Goal: Task Accomplishment & Management: Use online tool/utility

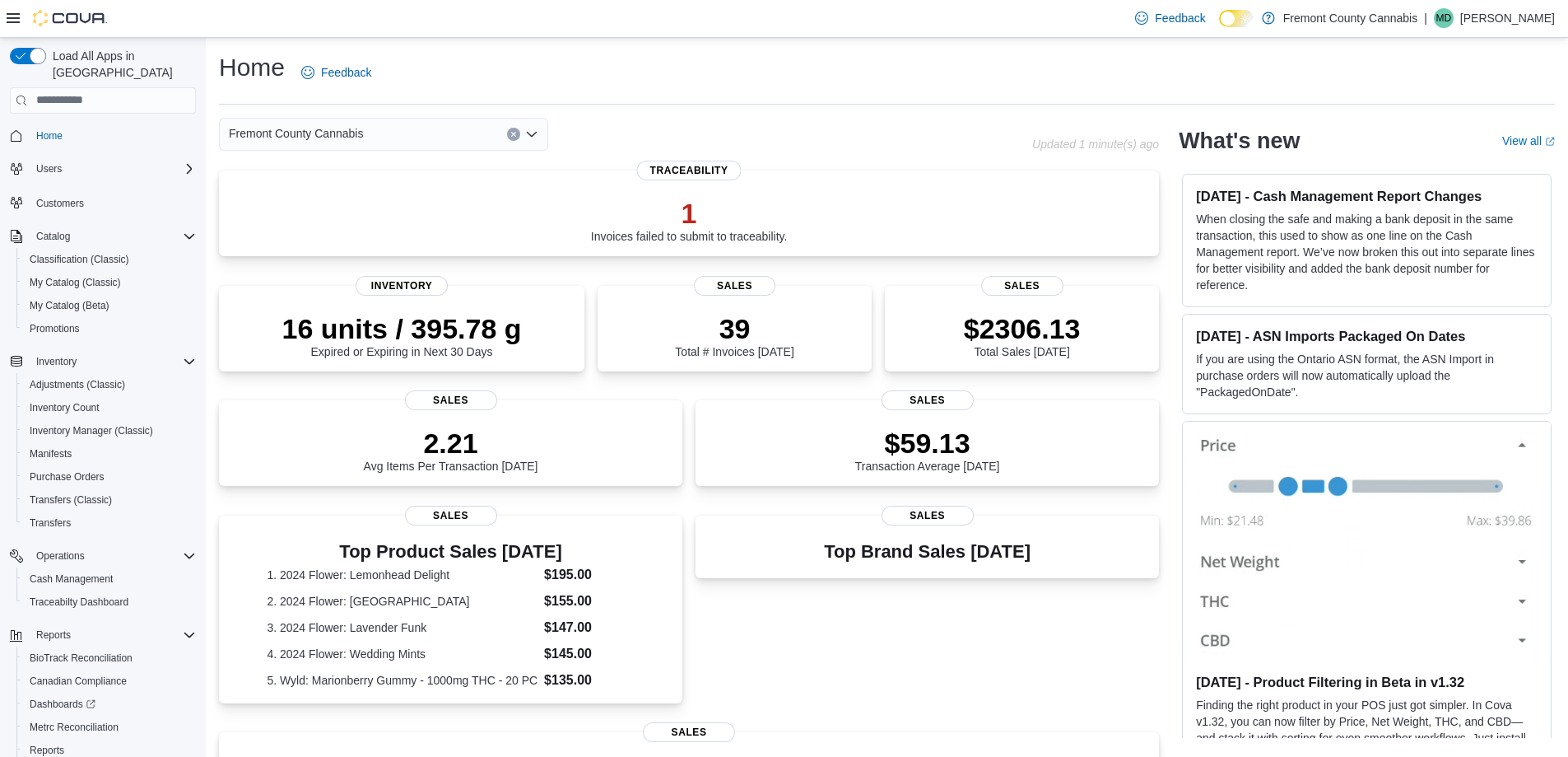
scroll to position [331, 0]
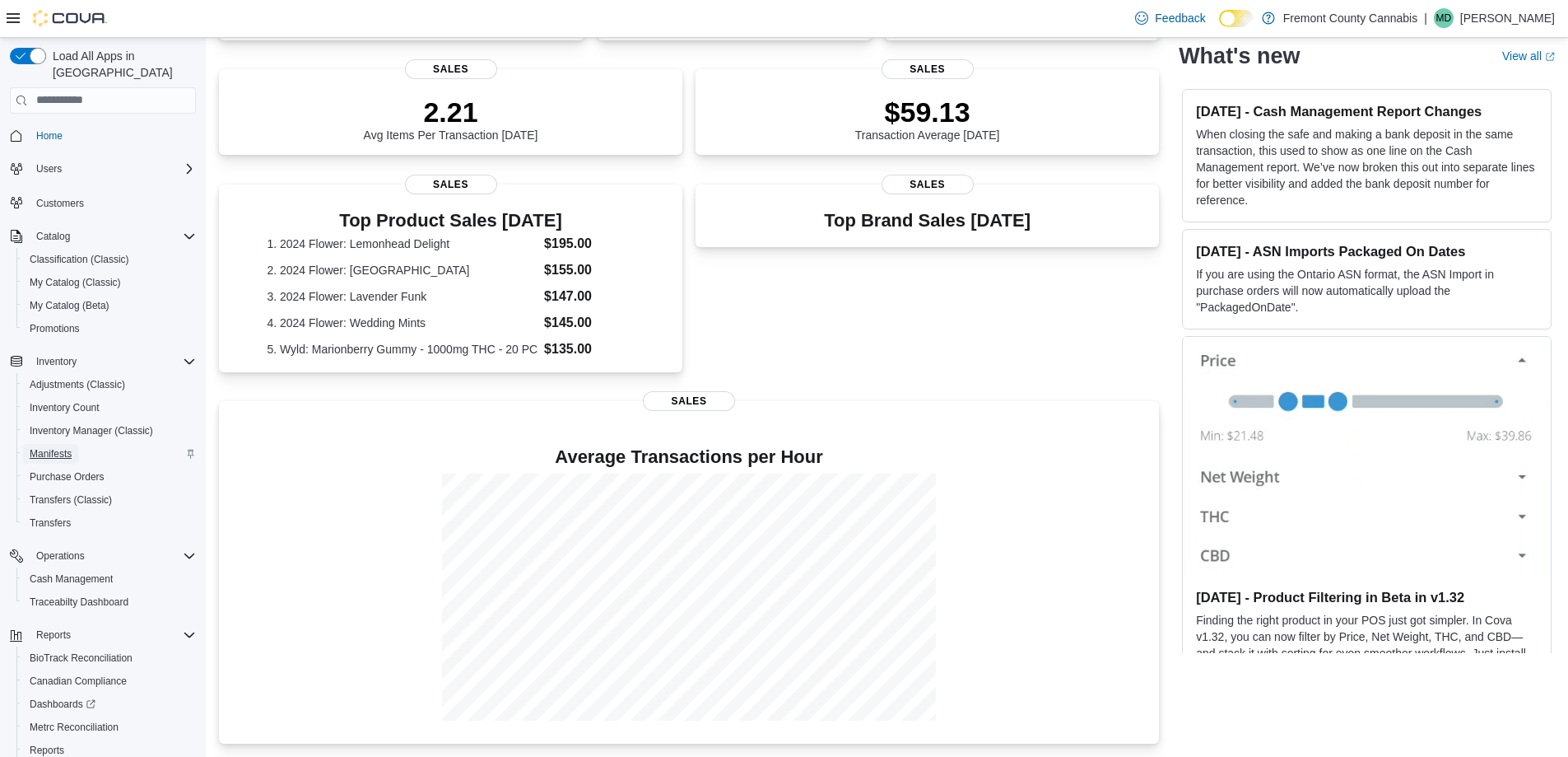
click at [61, 447] on span "Manifests" at bounding box center [51, 454] width 42 height 14
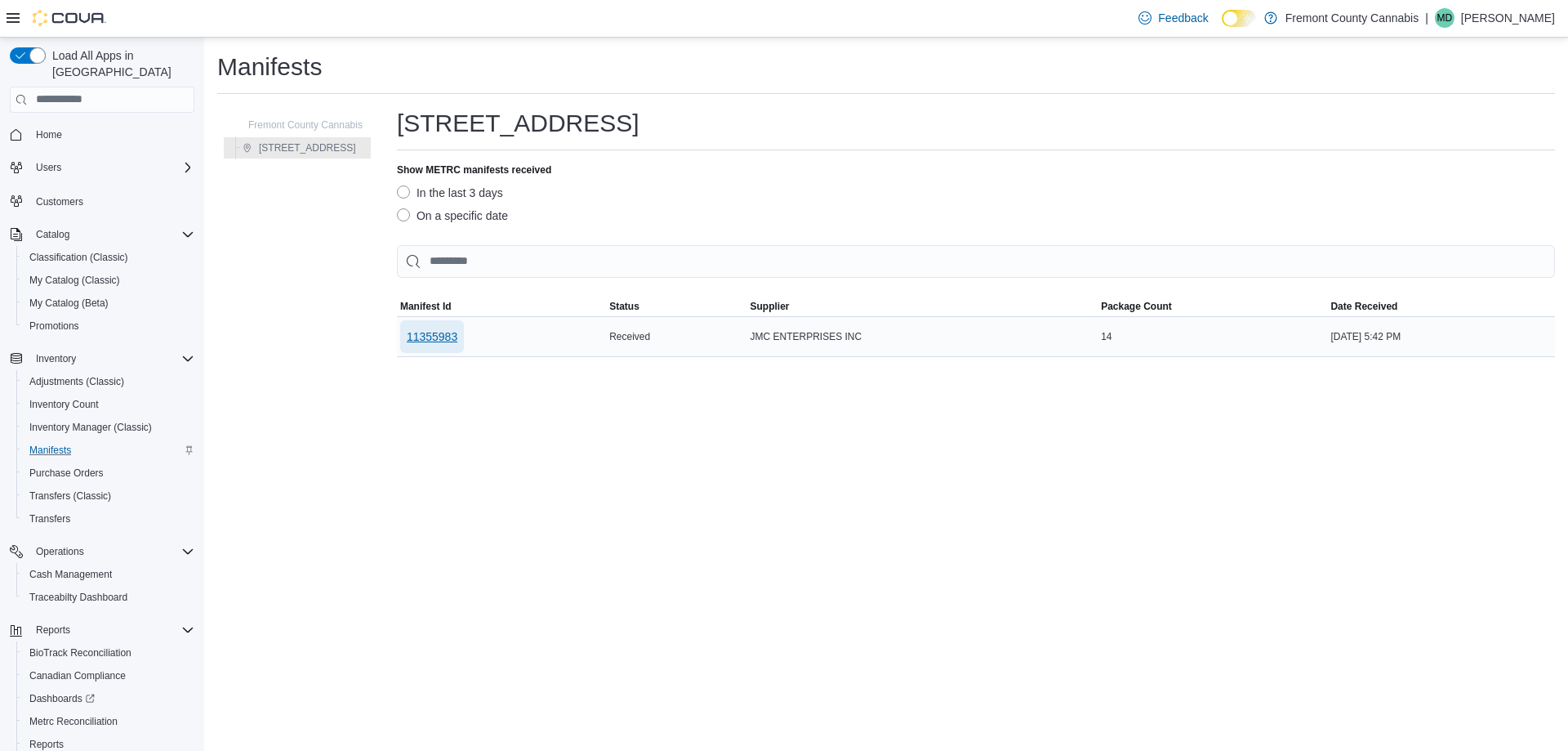
click at [450, 334] on span "11355983" at bounding box center [432, 336] width 50 height 16
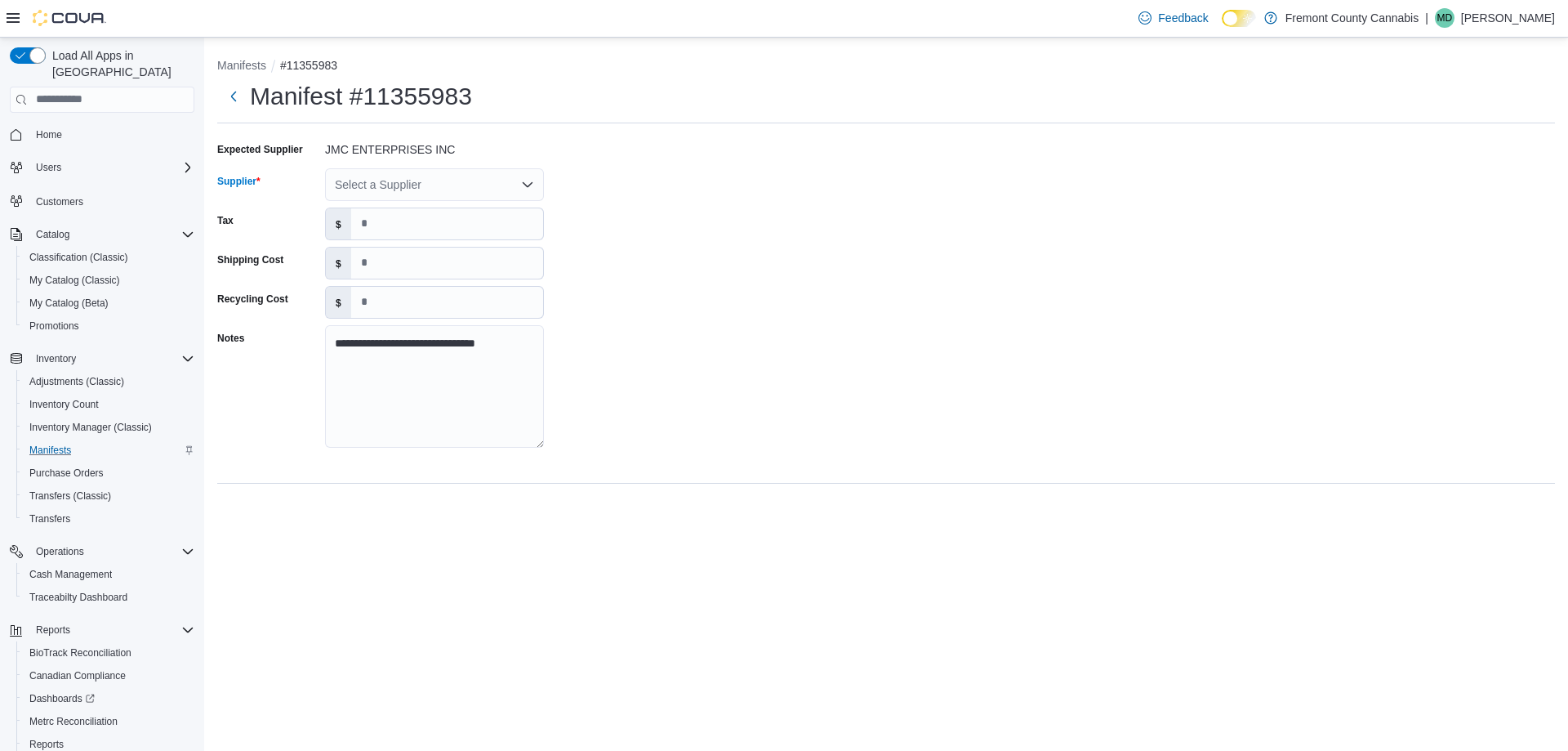
click at [443, 180] on div "Select a Supplier" at bounding box center [434, 184] width 219 height 33
type input "***"
click at [438, 209] on span "Fre mont County Cannabis" at bounding box center [444, 212] width 180 height 16
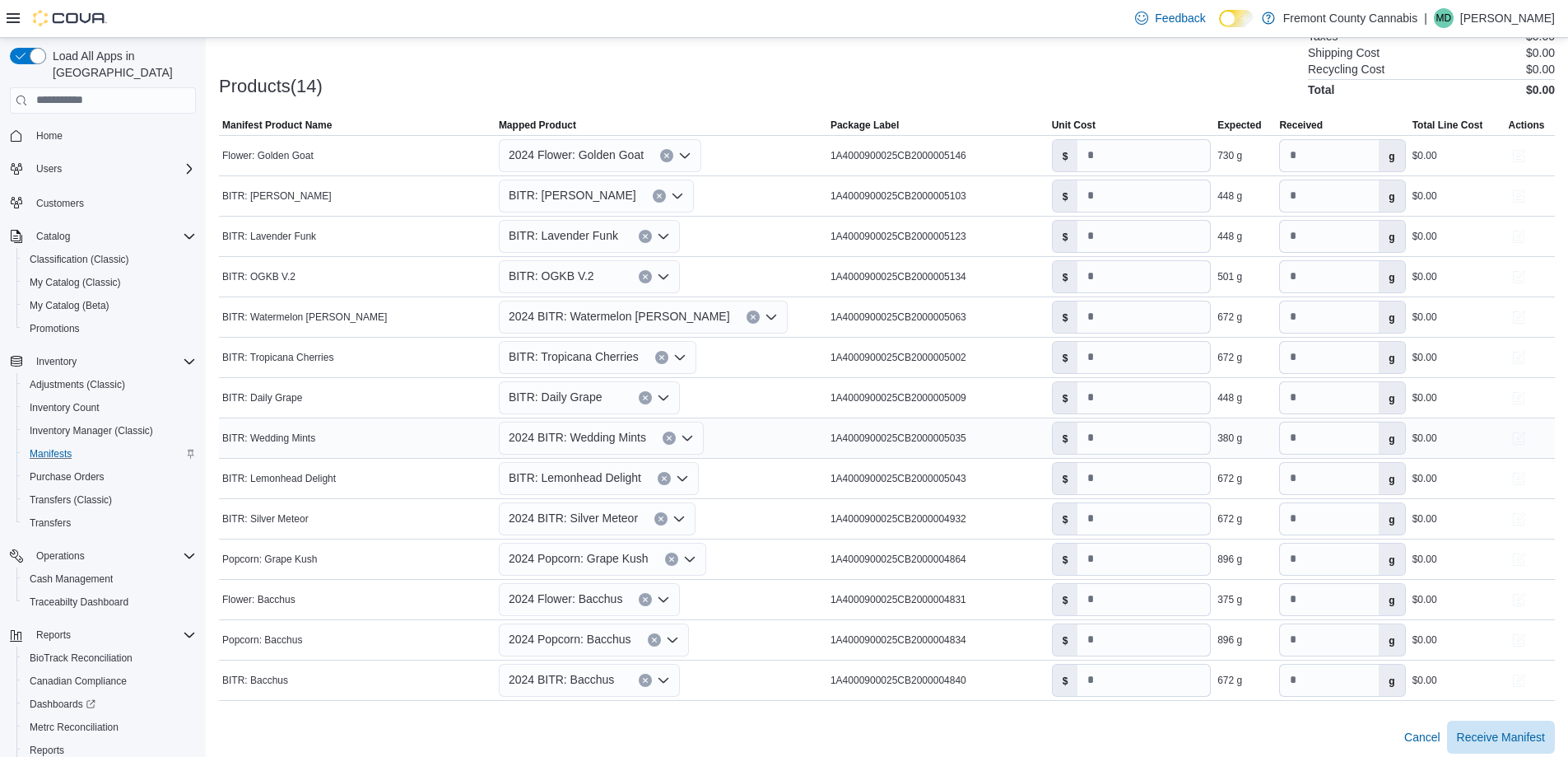
scroll to position [507, 0]
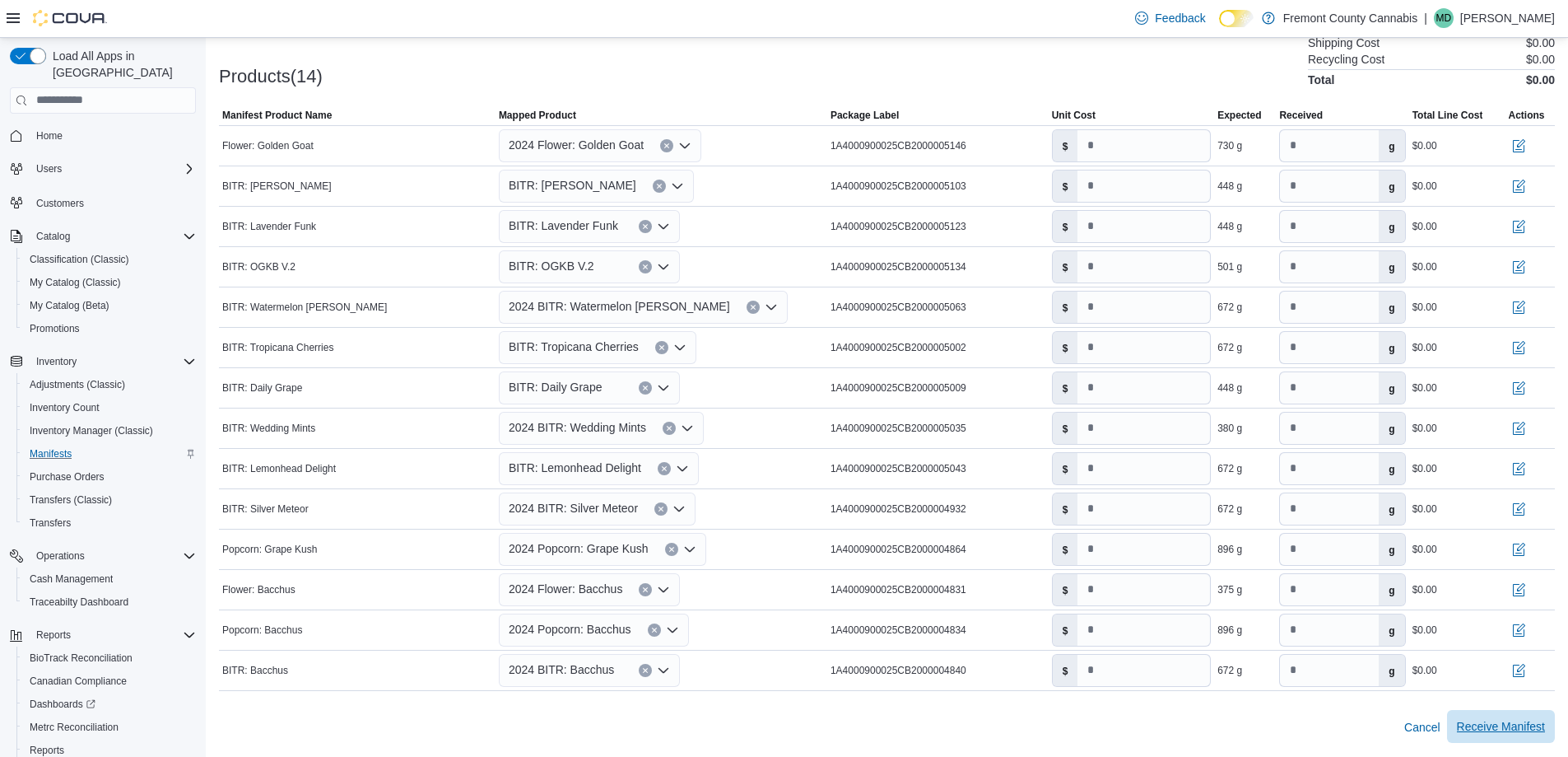
click at [1534, 729] on span "Receive Manifest" at bounding box center [1501, 726] width 88 height 16
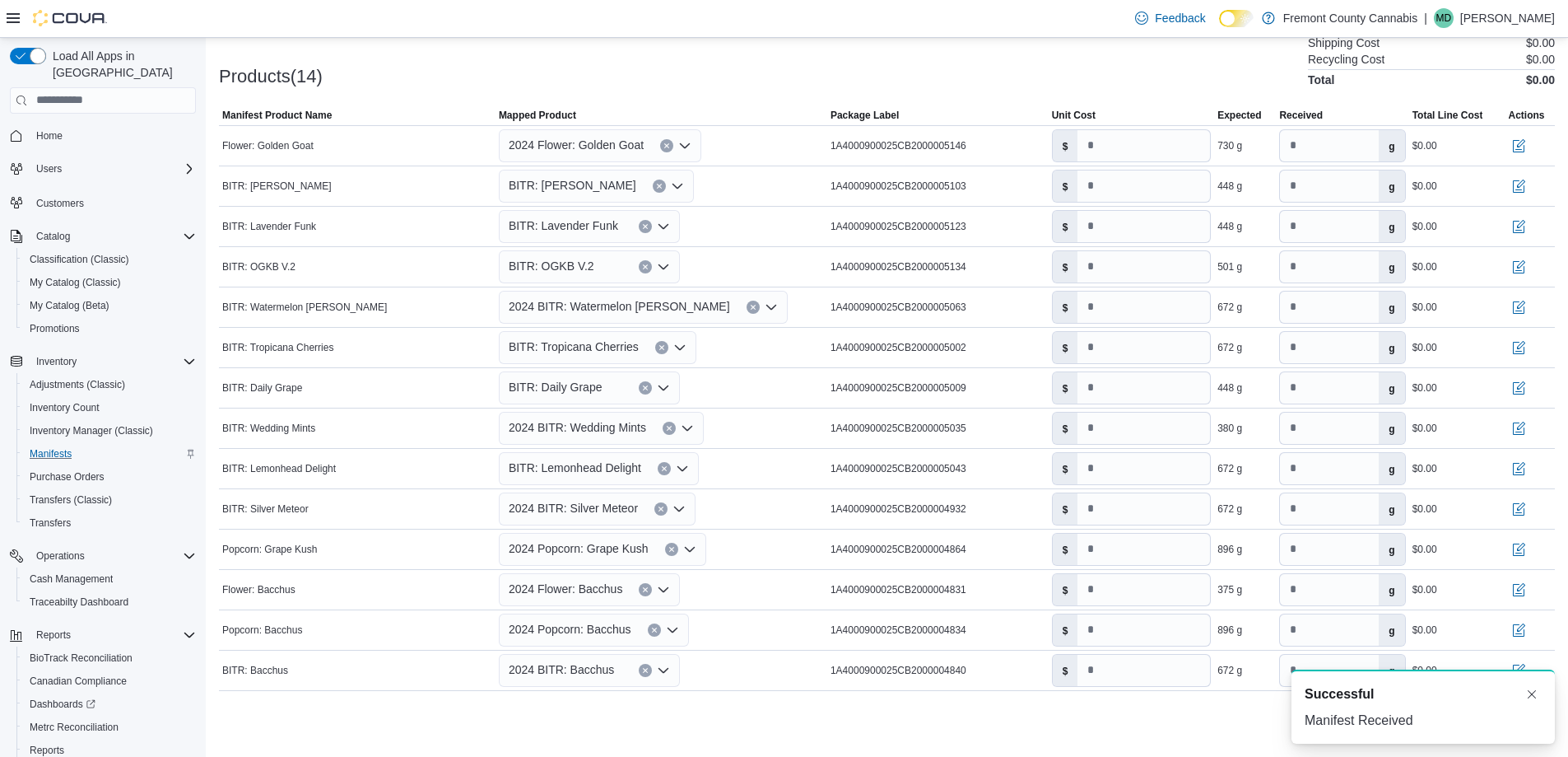
scroll to position [0, 0]
